Goal: Transaction & Acquisition: Subscribe to service/newsletter

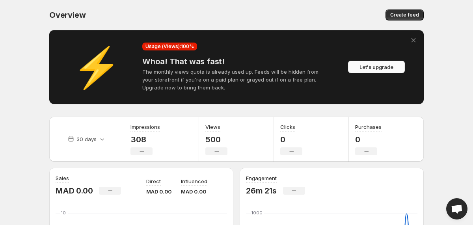
click at [376, 67] on span "Let's upgrade" at bounding box center [377, 67] width 34 height 8
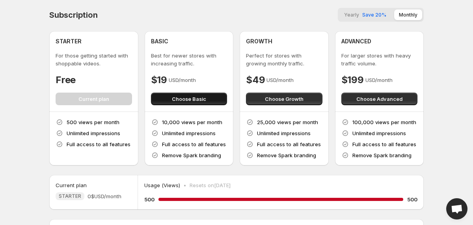
click at [194, 99] on span "Choose Basic" at bounding box center [189, 99] width 34 height 8
